Goal: Transaction & Acquisition: Purchase product/service

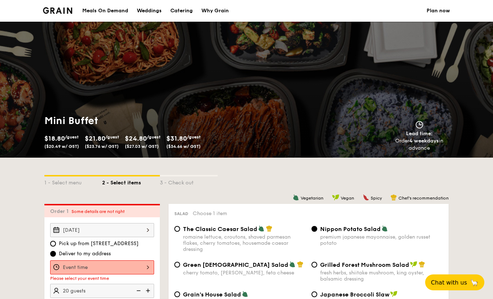
scroll to position [76, 0]
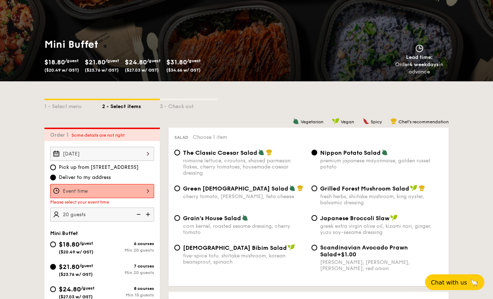
click at [132, 190] on div at bounding box center [102, 191] width 104 height 14
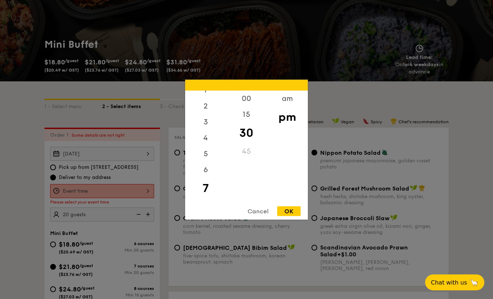
scroll to position [20, 0]
click at [206, 181] on div "6" at bounding box center [205, 173] width 41 height 16
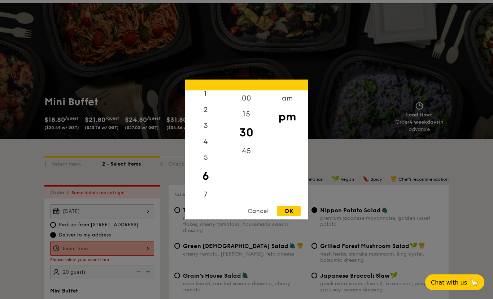
scroll to position [18, 0]
click at [245, 106] on div "00" at bounding box center [246, 98] width 41 height 16
click at [294, 216] on div "OK" at bounding box center [288, 211] width 23 height 10
type input "6:00PM"
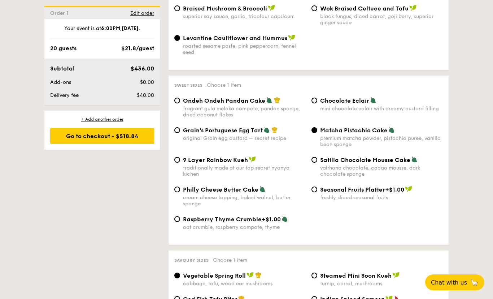
scroll to position [1015, 0]
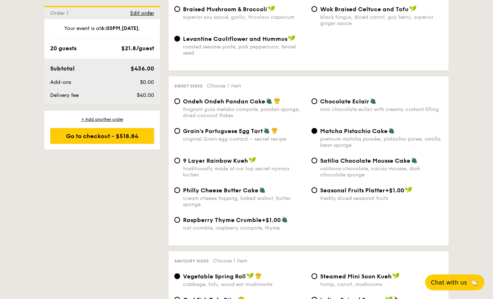
click at [127, 136] on div "Go to checkout - $518.84" at bounding box center [102, 136] width 104 height 16
click at [133, 149] on div "+ Add another order Go to checkout - $518.84" at bounding box center [102, 129] width 116 height 39
click at [77, 139] on div "Go to checkout - $518.84" at bounding box center [102, 136] width 104 height 16
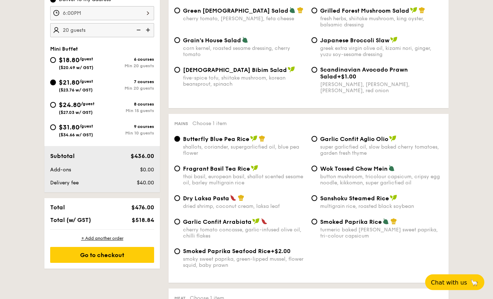
scroll to position [254, 0]
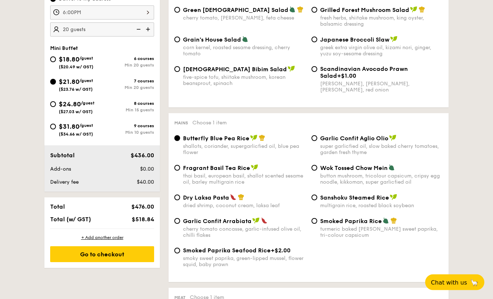
click at [125, 258] on div "Go to checkout" at bounding box center [102, 254] width 104 height 16
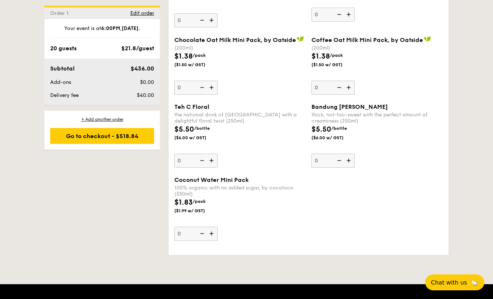
scroll to position [2013, 0]
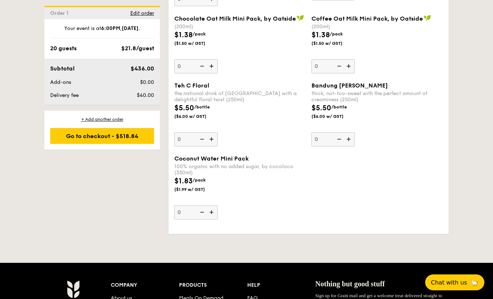
click at [128, 134] on div "Go to checkout - $518.84" at bounding box center [102, 136] width 104 height 16
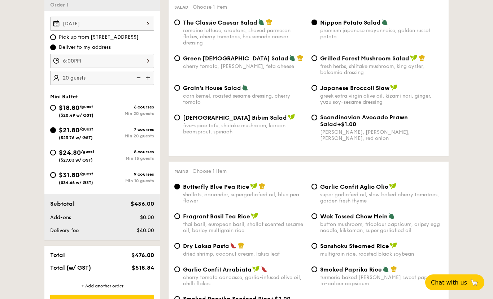
scroll to position [208, 0]
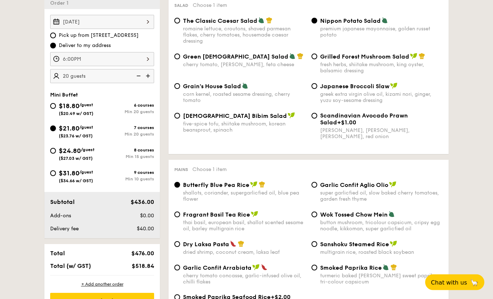
click at [125, 298] on div "Go to checkout" at bounding box center [102, 301] width 104 height 16
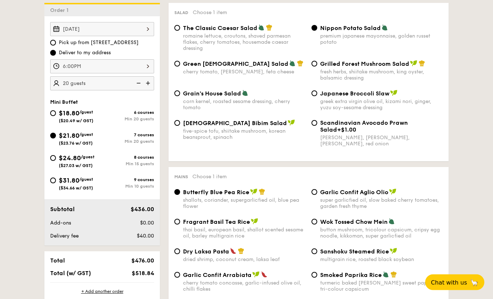
scroll to position [201, 0]
click at [316, 63] on input "Grilled Forest Mushroom Salad fresh herbs, shiitake mushroom, king oyster, bals…" at bounding box center [315, 64] width 6 height 6
radio input "true"
click at [316, 29] on input "Nippon Potato Salad premium japanese mayonnaise, golden russet potato" at bounding box center [315, 28] width 6 height 6
radio input "true"
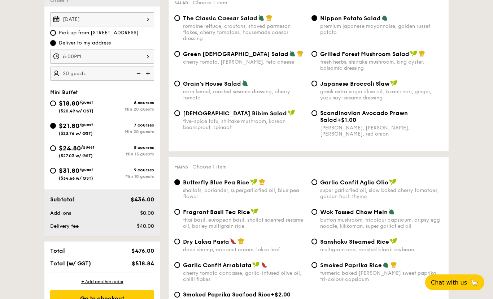
scroll to position [218, 0]
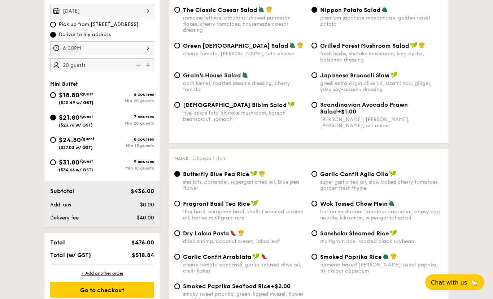
click at [123, 291] on div "Go to checkout" at bounding box center [102, 290] width 104 height 16
click at [126, 298] on div "Go to checkout" at bounding box center [102, 290] width 104 height 16
click at [129, 295] on div "Go to checkout" at bounding box center [102, 290] width 104 height 16
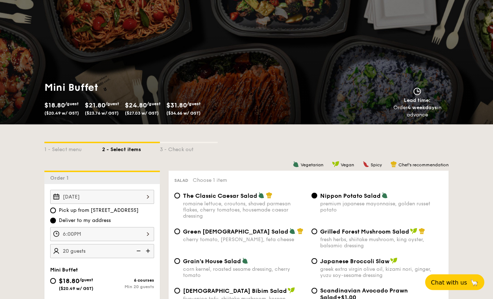
scroll to position [0, 0]
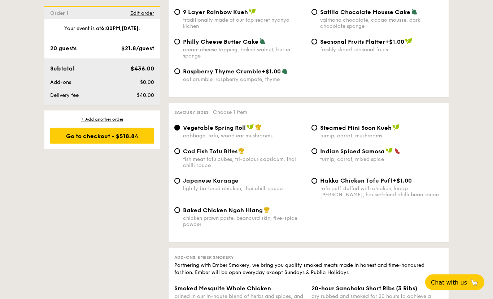
scroll to position [1303, 0]
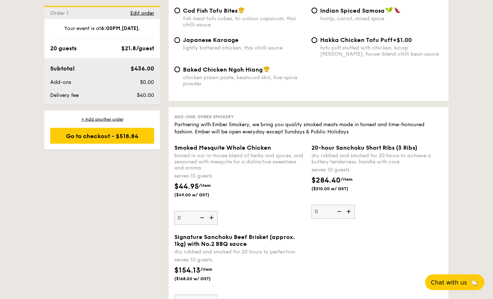
click at [118, 129] on div "Go to checkout - $518.84" at bounding box center [102, 136] width 104 height 16
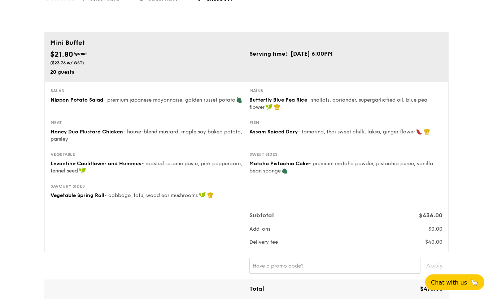
scroll to position [42, 0]
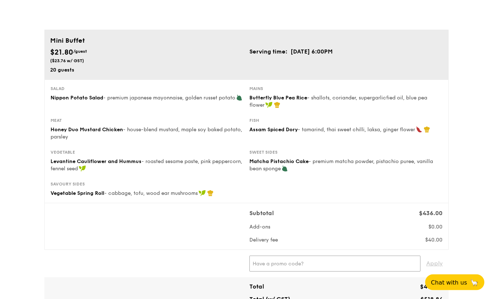
click at [394, 260] on input "text" at bounding box center [335, 264] width 171 height 16
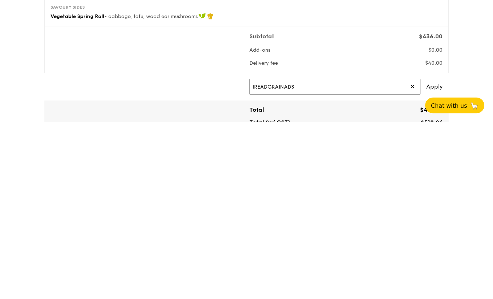
type input "IREADGRAINADS"
click at [440, 256] on span "Apply" at bounding box center [434, 264] width 17 height 16
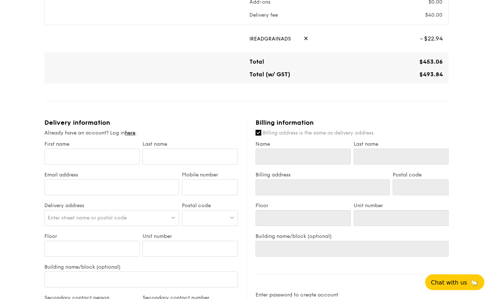
scroll to position [268, 0]
click at [104, 146] on label "First name" at bounding box center [91, 143] width 95 height 6
click at [104, 148] on input "First name" at bounding box center [91, 156] width 95 height 16
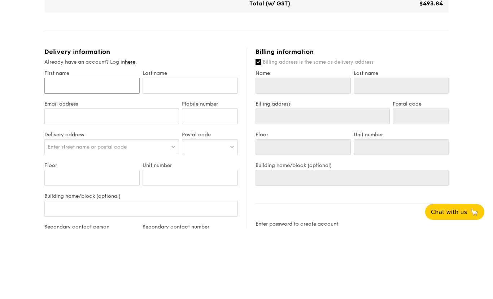
type input "I"
type input "Ir"
type input "Iri"
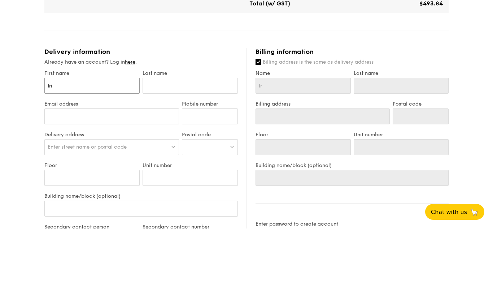
type input "Iri"
type input "Irin"
type input "[PERSON_NAME]"
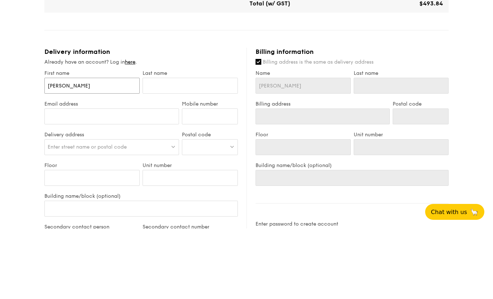
type input "[PERSON_NAME]"
click at [208, 148] on input "text" at bounding box center [190, 156] width 95 height 16
type input "N"
type input "[PERSON_NAME]"
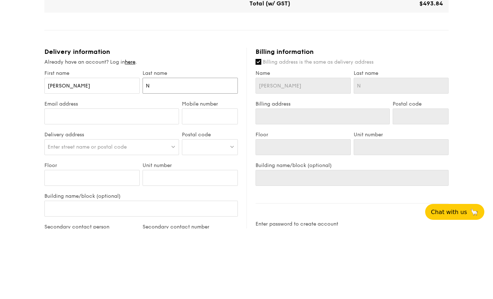
type input "[PERSON_NAME]"
click at [163, 179] on input "Email address" at bounding box center [111, 187] width 135 height 16
type input "[EMAIL_ADDRESS][DOMAIN_NAME]"
click at [224, 179] on input "Mobile number" at bounding box center [210, 187] width 56 height 16
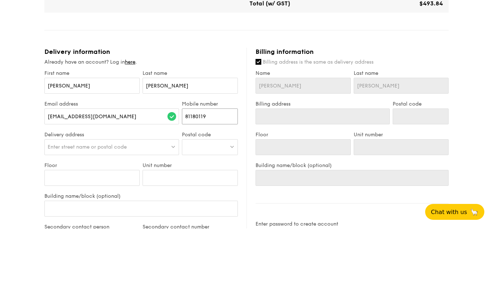
type input "81180119"
click at [135, 209] on div "Enter street name or postal code" at bounding box center [111, 217] width 135 height 16
click at [208, 209] on div at bounding box center [210, 217] width 56 height 16
type input "510701"
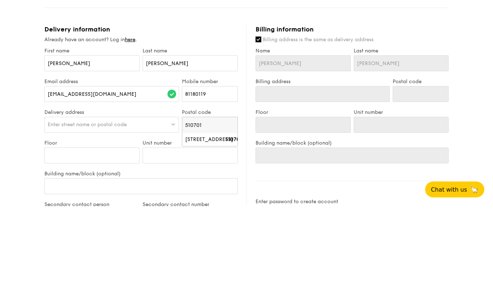
click at [220, 229] on div "[STREET_ADDRESS]" at bounding box center [203, 232] width 37 height 7
type input "[STREET_ADDRESS]"
type input "510701"
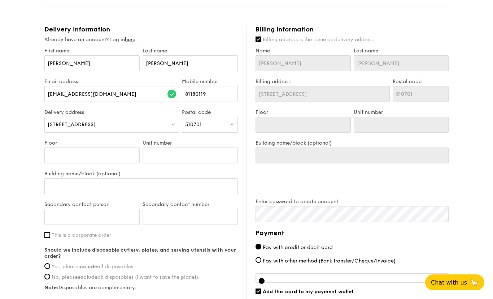
click at [231, 126] on img at bounding box center [232, 123] width 5 height 5
type input "5"
type input "530546"
click at [205, 143] on div "[STREET_ADDRESS]" at bounding box center [203, 139] width 37 height 7
type input "[STREET_ADDRESS]"
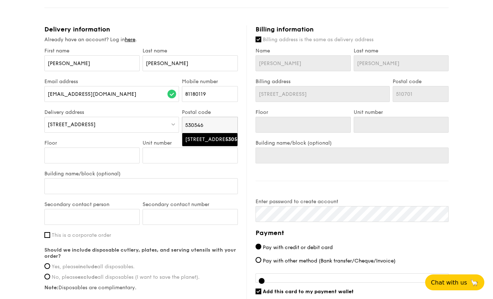
type input "530546"
click at [105, 160] on input "Floor" at bounding box center [91, 155] width 95 height 16
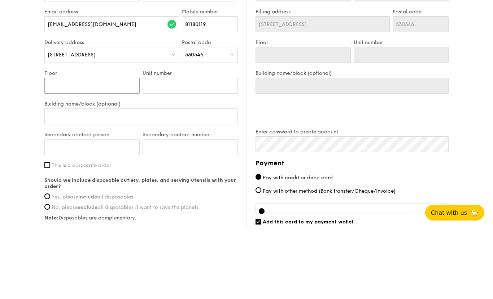
type input "1"
type input "17"
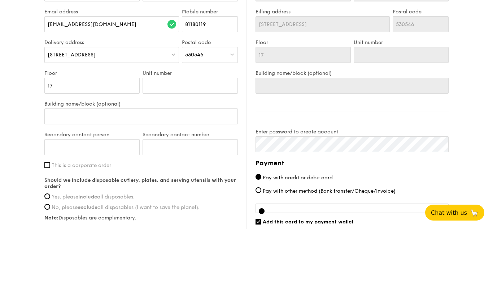
click at [222, 140] on div "Unit number" at bounding box center [190, 155] width 98 height 31
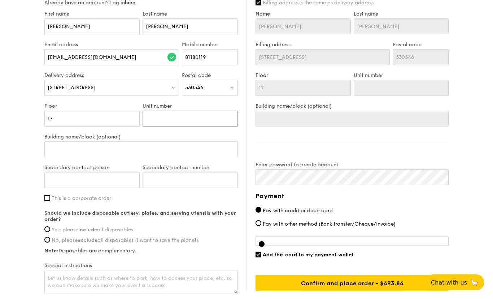
click at [211, 112] on input "Unit number" at bounding box center [190, 118] width 95 height 16
type input "2"
type input "20"
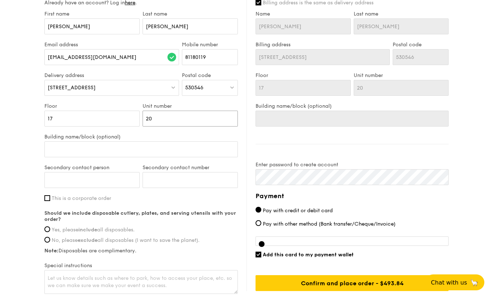
type input "204"
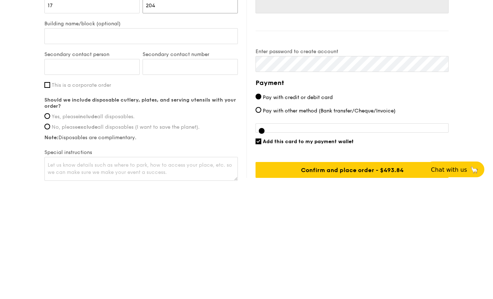
type input "204"
click at [122, 226] on span "Yes, please include all disposables." at bounding box center [93, 229] width 83 height 6
click at [50, 226] on input "Yes, please include all disposables." at bounding box center [47, 229] width 6 height 6
radio input "true"
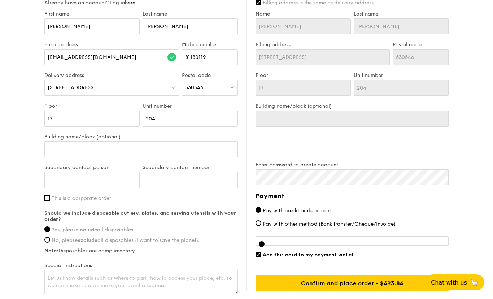
click at [258, 253] on input "Add this card to my payment wallet" at bounding box center [259, 254] width 6 height 6
checkbox input "false"
click at [302, 291] on input "Confirm and place order - $518.84" at bounding box center [352, 283] width 193 height 16
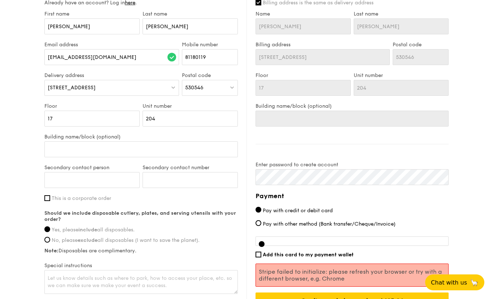
click at [394, 306] on input "Confirm and place order - $518.84" at bounding box center [352, 300] width 193 height 16
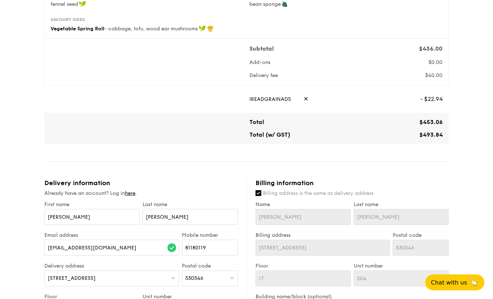
scroll to position [0, 0]
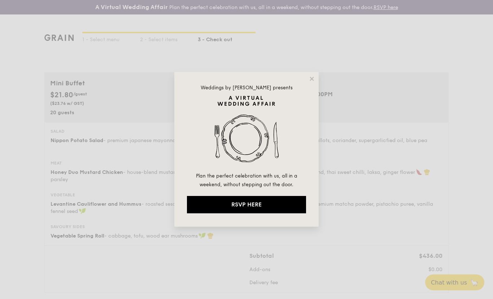
click at [310, 81] on icon at bounding box center [312, 78] width 6 height 6
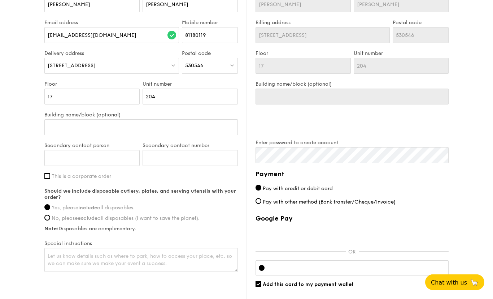
scroll to position [477, 0]
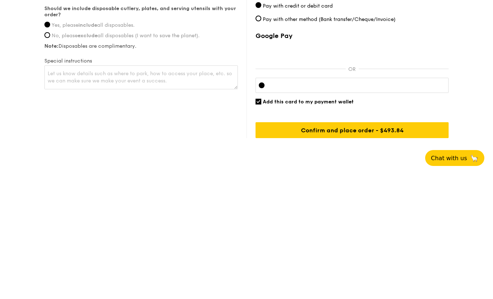
click at [375, 202] on div at bounding box center [352, 209] width 193 height 15
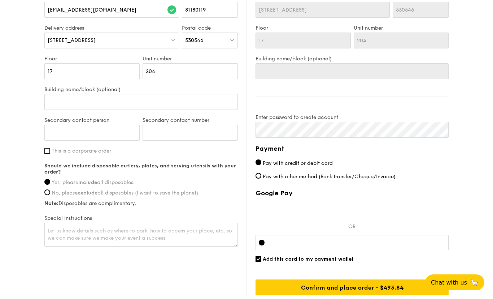
click at [332, 240] on div at bounding box center [352, 242] width 193 height 15
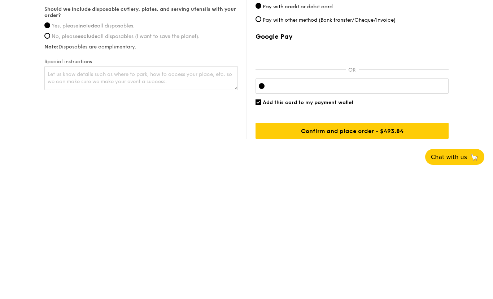
click at [264, 225] on span "Add this card to my payment wallet" at bounding box center [308, 228] width 91 height 6
click at [261, 225] on input "Add this card to my payment wallet" at bounding box center [259, 228] width 6 height 6
checkbox input "false"
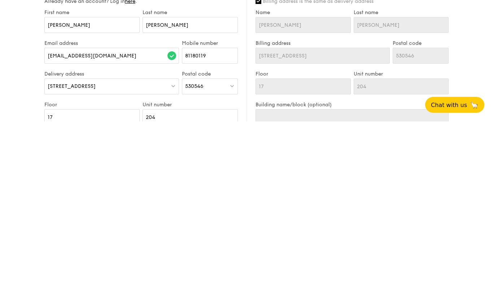
scroll to position [445, 0]
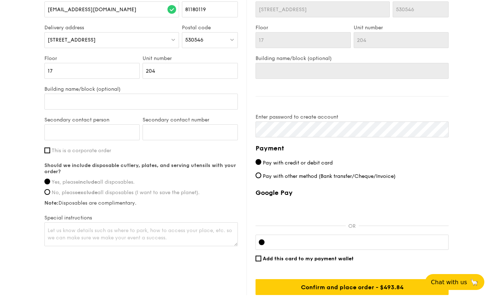
click at [398, 287] on input "Confirm and place order - $493.84" at bounding box center [352, 287] width 193 height 16
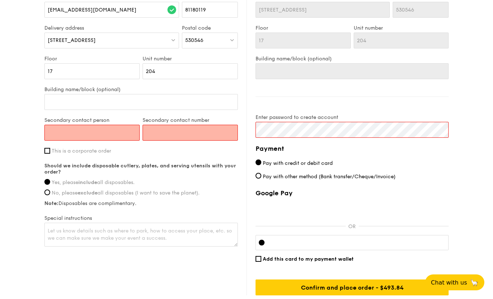
click at [65, 128] on input "Secondary contact person" at bounding box center [91, 133] width 95 height 16
type input "Nigel"
click at [209, 136] on input "Secondary contact number" at bounding box center [190, 133] width 95 height 16
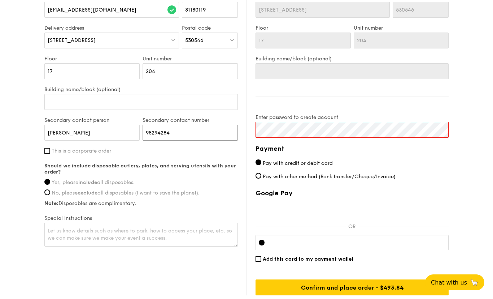
type input "98294284"
click input "submit" at bounding box center [0, 0] width 0 height 0
click at [412, 289] on input "Confirm and place order - $493.84" at bounding box center [352, 287] width 193 height 16
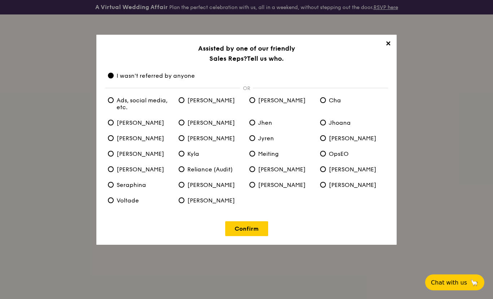
click at [251, 227] on link "Confirm" at bounding box center [246, 228] width 43 height 15
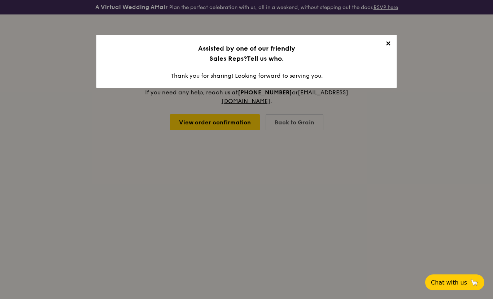
click at [390, 41] on span "✕" at bounding box center [388, 45] width 10 height 10
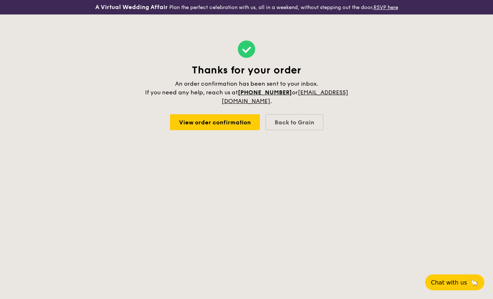
click at [249, 121] on link "View order confirmation" at bounding box center [215, 122] width 90 height 16
